Goal: Task Accomplishment & Management: Use online tool/utility

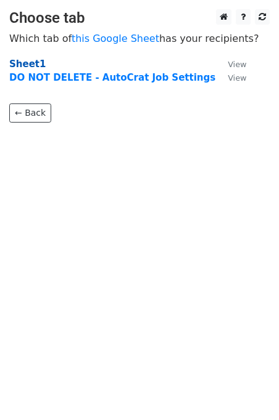
click at [25, 63] on strong "Sheet1" at bounding box center [27, 64] width 36 height 11
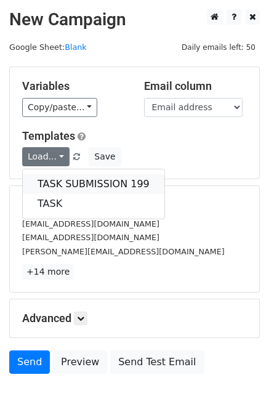
click at [68, 180] on link "TASK SUBMISSION 199" at bounding box center [94, 184] width 142 height 20
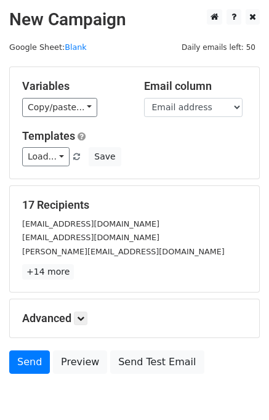
click at [60, 226] on small "[EMAIL_ADDRESS][DOMAIN_NAME]" at bounding box center [90, 223] width 137 height 9
